Goal: Check status: Check status

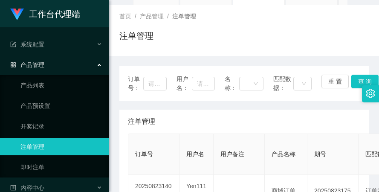
scroll to position [85, 0]
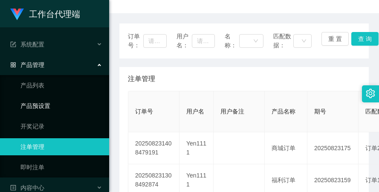
click at [69, 100] on link "产品预设置" at bounding box center [61, 105] width 82 height 17
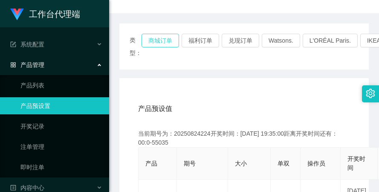
click at [165, 40] on button "商城订单" at bounding box center [159, 41] width 37 height 14
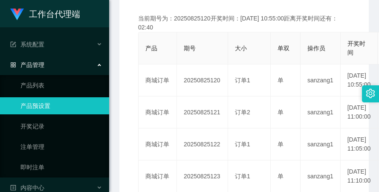
scroll to position [213, 0]
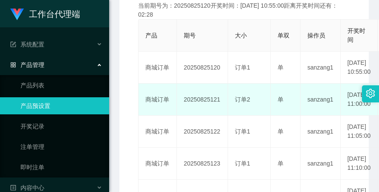
drag, startPoint x: 183, startPoint y: 111, endPoint x: 221, endPoint y: 112, distance: 38.3
click at [221, 112] on td "20250825121" at bounding box center [202, 99] width 51 height 32
click at [181, 115] on td "20250825121" at bounding box center [202, 99] width 51 height 32
drag, startPoint x: 182, startPoint y: 112, endPoint x: 226, endPoint y: 109, distance: 43.5
click at [226, 109] on td "20250825121" at bounding box center [202, 99] width 51 height 32
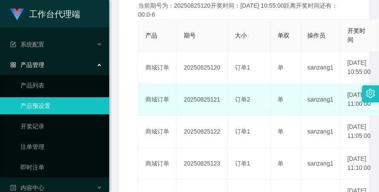
copy td "20250825121"
click at [182, 112] on td "20250825121" at bounding box center [202, 99] width 51 height 32
drag, startPoint x: 182, startPoint y: 110, endPoint x: 219, endPoint y: 111, distance: 37.1
click at [219, 111] on td "20250825121" at bounding box center [202, 99] width 51 height 32
copy td "20250825121"
